Goal: Information Seeking & Learning: Learn about a topic

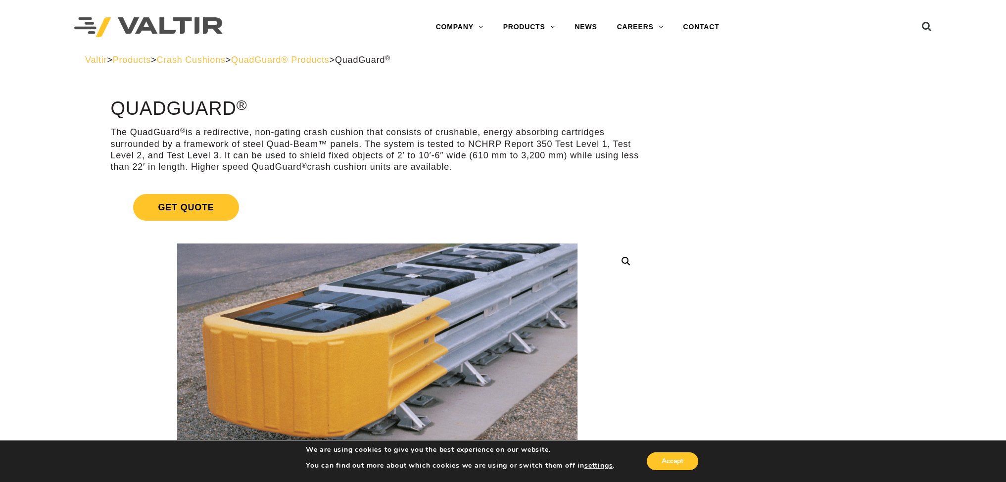
click at [325, 58] on span "QuadGuard® Products" at bounding box center [280, 60] width 98 height 10
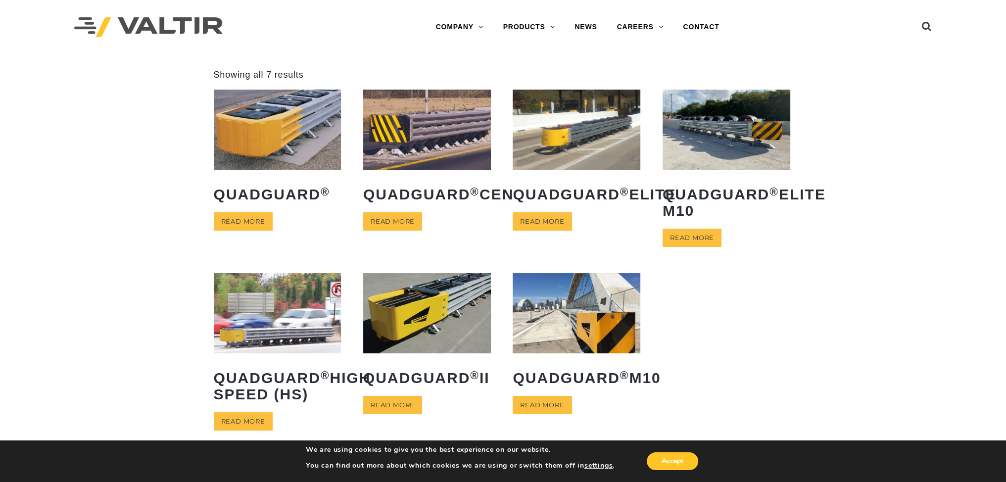
click at [611, 335] on img at bounding box center [577, 313] width 128 height 80
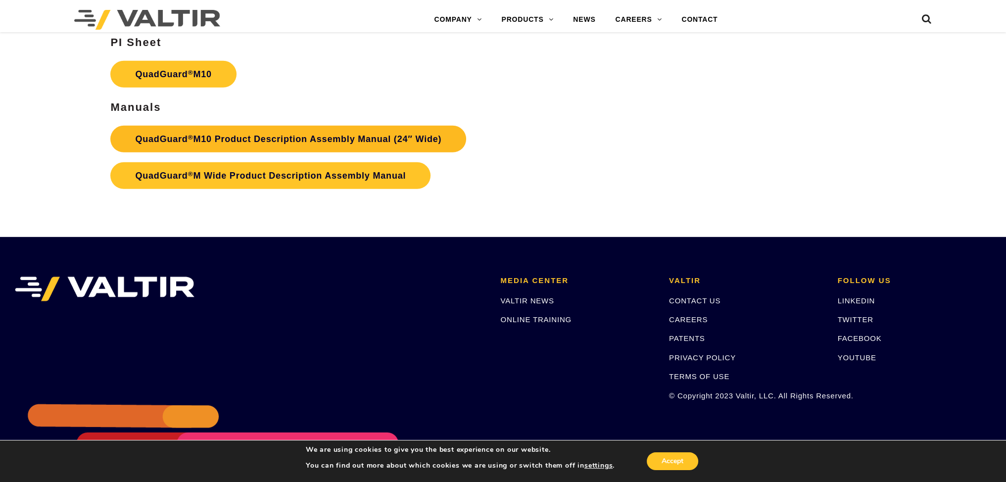
scroll to position [3910, 0]
